Goal: Transaction & Acquisition: Purchase product/service

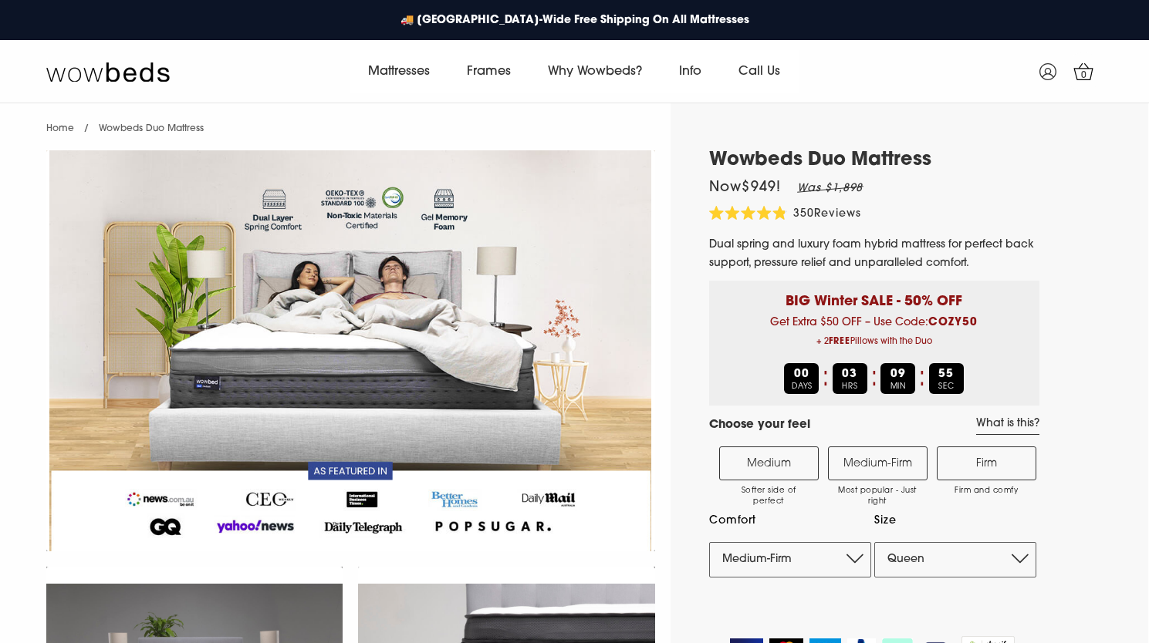
select select "Medium-Firm"
select select "Queen"
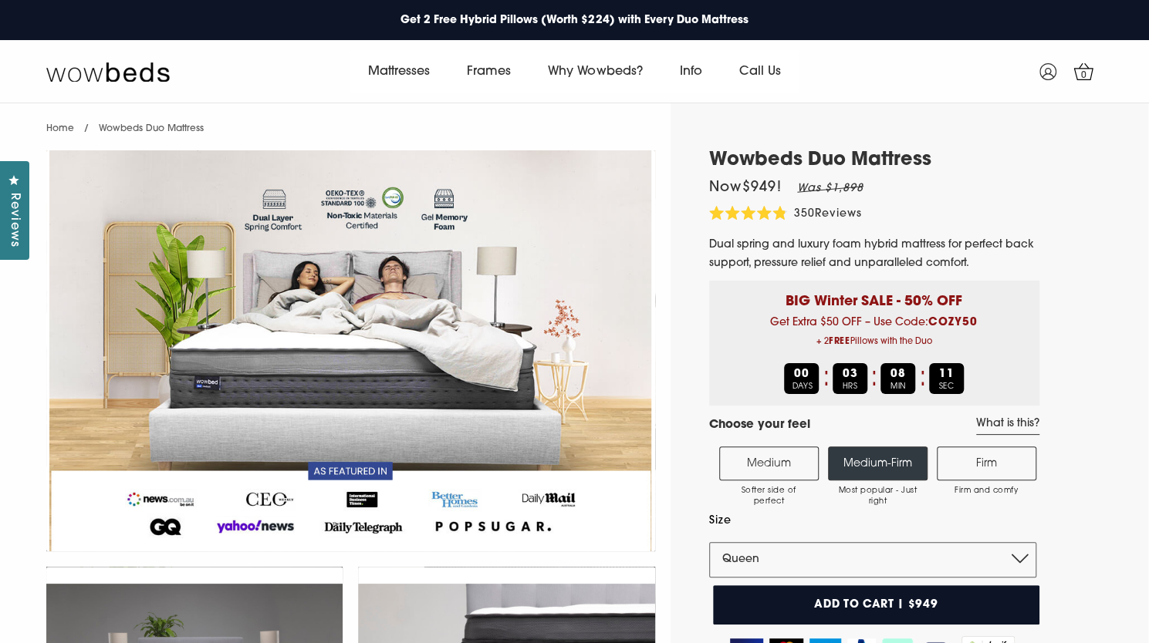
click at [771, 444] on div "Medium Softer side of perfect Medium-Firm Most popular - Just right Firm Firm a…" at bounding box center [871, 506] width 330 height 143
click at [771, 448] on label "Medium Softer side of perfect" at bounding box center [769, 464] width 100 height 34
click at [0, 0] on input "Medium Softer side of perfect" at bounding box center [0, 0] width 0 height 0
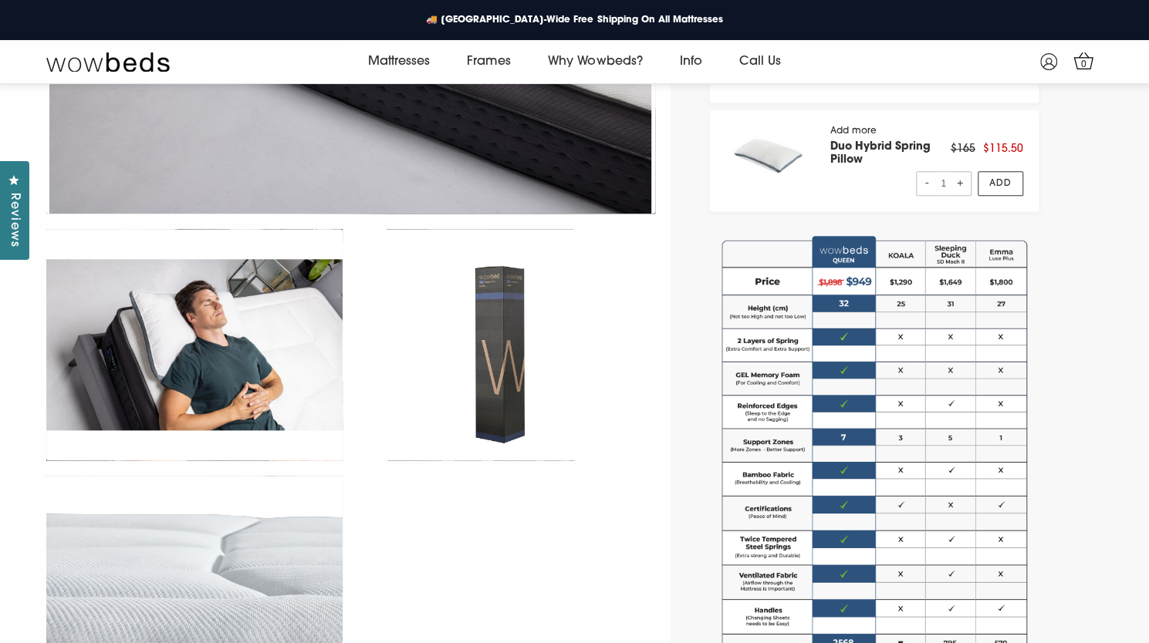
scroll to position [888, 0]
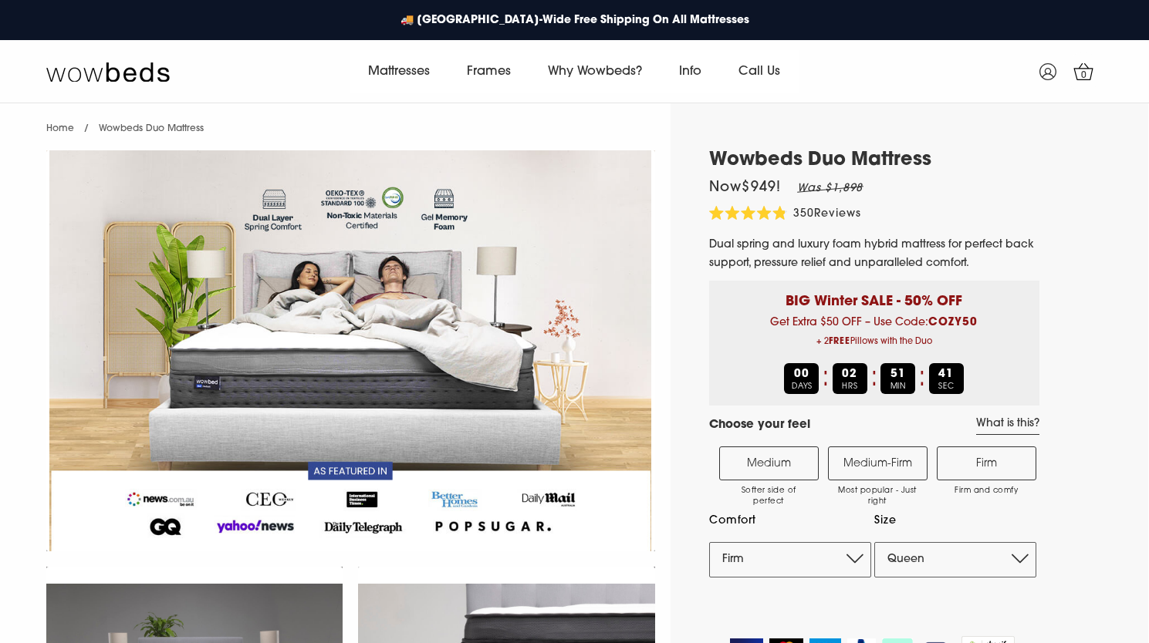
select select "Firm"
select select "Queen"
